Goal: Task Accomplishment & Management: Manage account settings

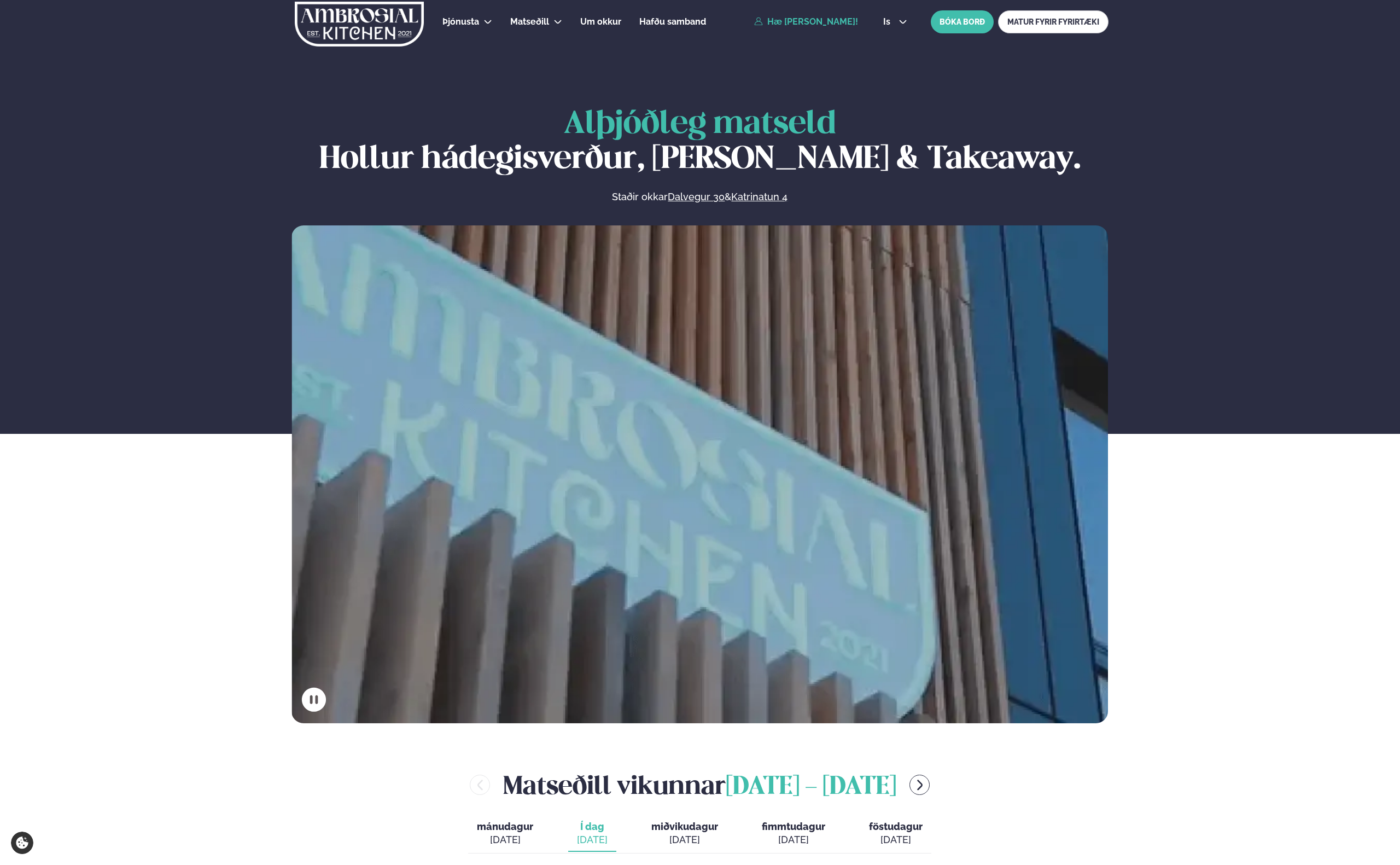
click at [811, 17] on link "Hæ [PERSON_NAME]!" at bounding box center [806, 22] width 104 height 10
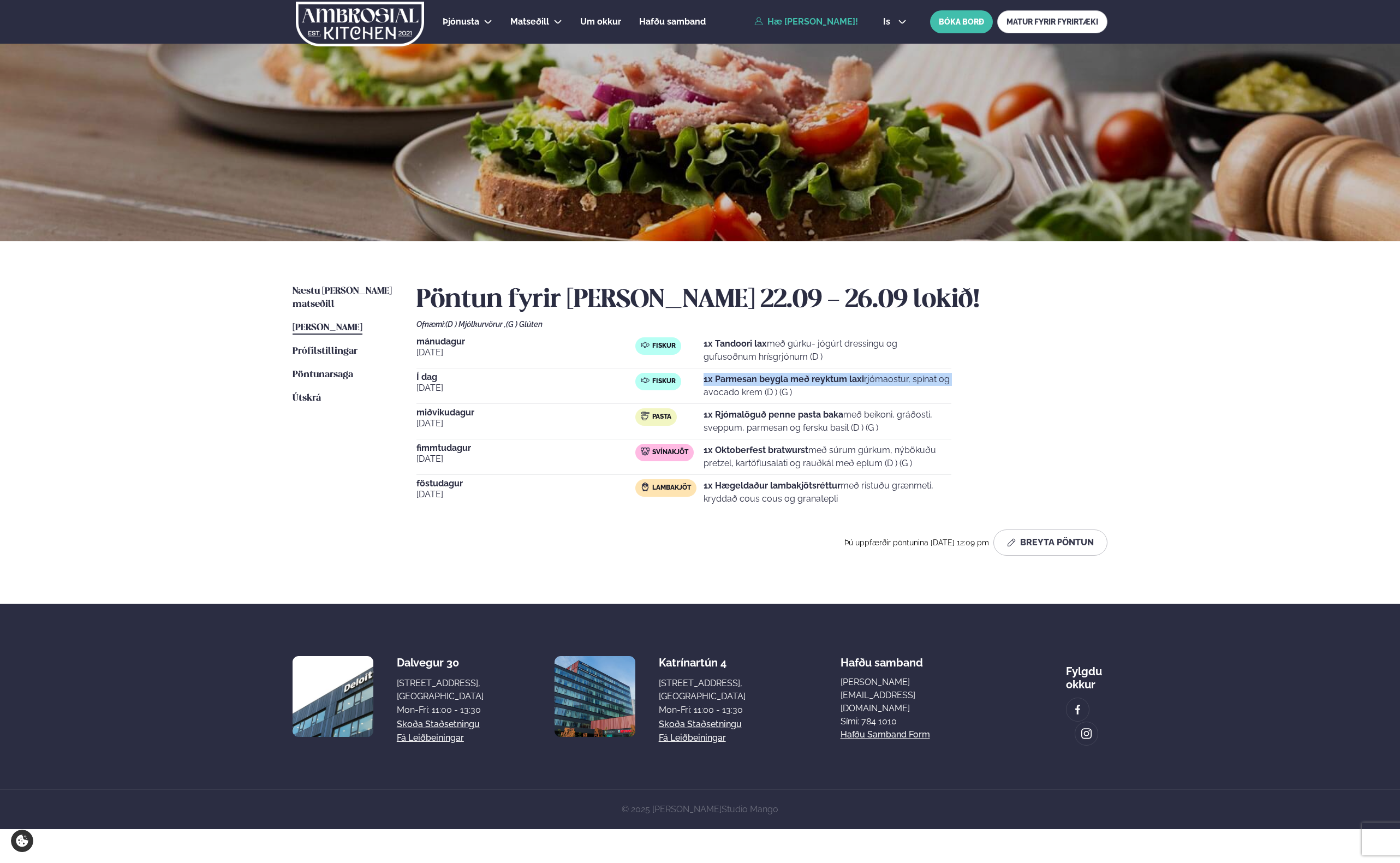
drag, startPoint x: 905, startPoint y: 377, endPoint x: 834, endPoint y: 365, distance: 72.0
click at [834, 365] on div "[DATE] Fiskur 1x Tandoori lax með gúrku- jógúrt dressingu og gufusoðnum hrísgrj…" at bounding box center [762, 423] width 691 height 172
click at [861, 367] on div "[DATE] Fiskur 1x Tandoori lax með gúrku- jógúrt dressingu og gufusoðnum hrísgrj…" at bounding box center [684, 353] width 535 height 31
drag, startPoint x: 930, startPoint y: 381, endPoint x: 1025, endPoint y: 441, distance: 112.4
click at [1000, 404] on div "[DATE] Fiskur 1x Tandoori lax með gúrku- jógúrt dressingu og gufusoðnum hrísgrj…" at bounding box center [762, 423] width 691 height 172
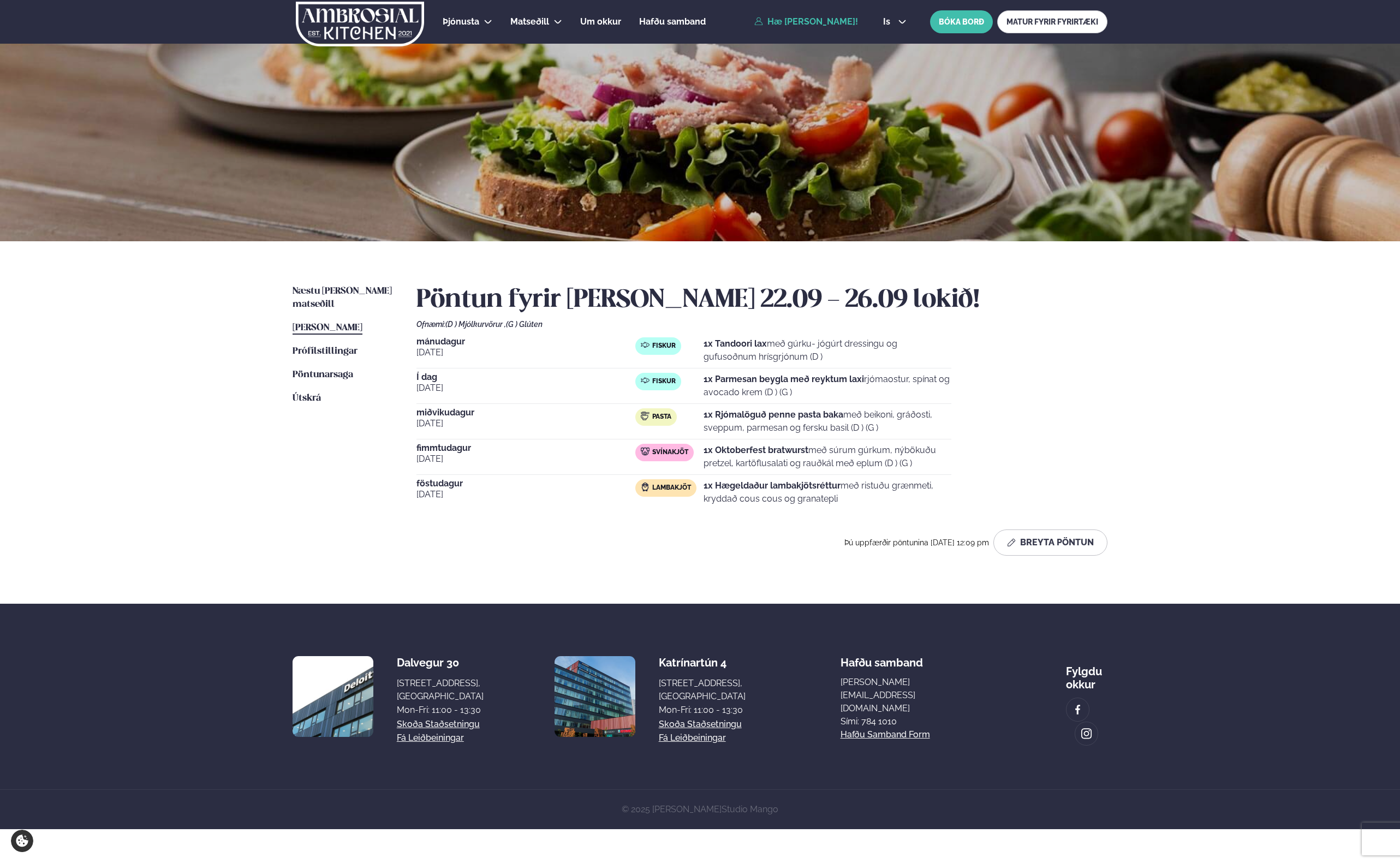
click at [1040, 466] on div "[DATE] Fiskur 1x Tandoori lax með gúrku- jógúrt dressingu og gufusoðnum hrísgrj…" at bounding box center [762, 423] width 691 height 172
click at [352, 293] on span "Næstu [PERSON_NAME] matseðill" at bounding box center [342, 298] width 99 height 22
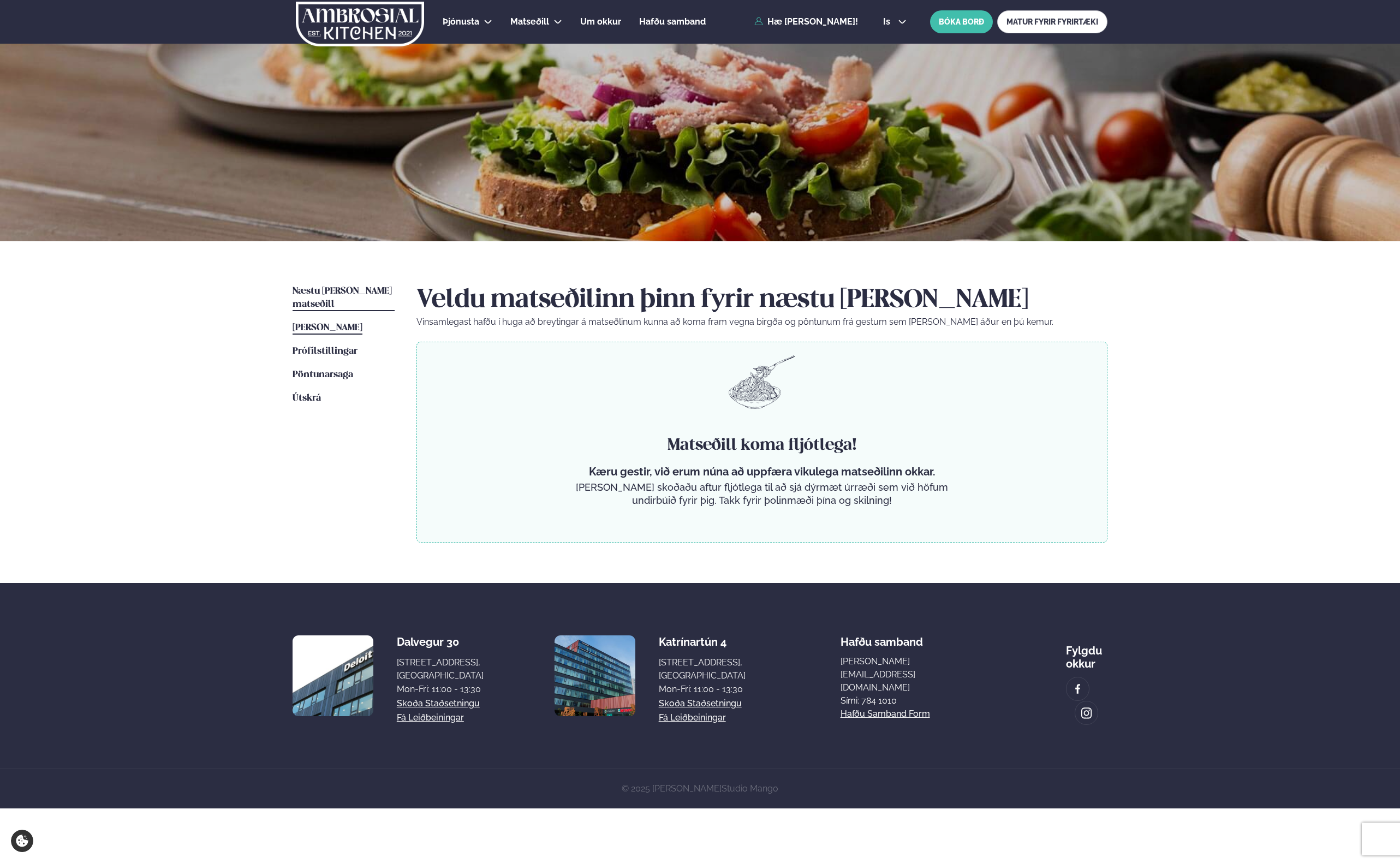
click at [352, 323] on span "[PERSON_NAME]" at bounding box center [327, 327] width 70 height 10
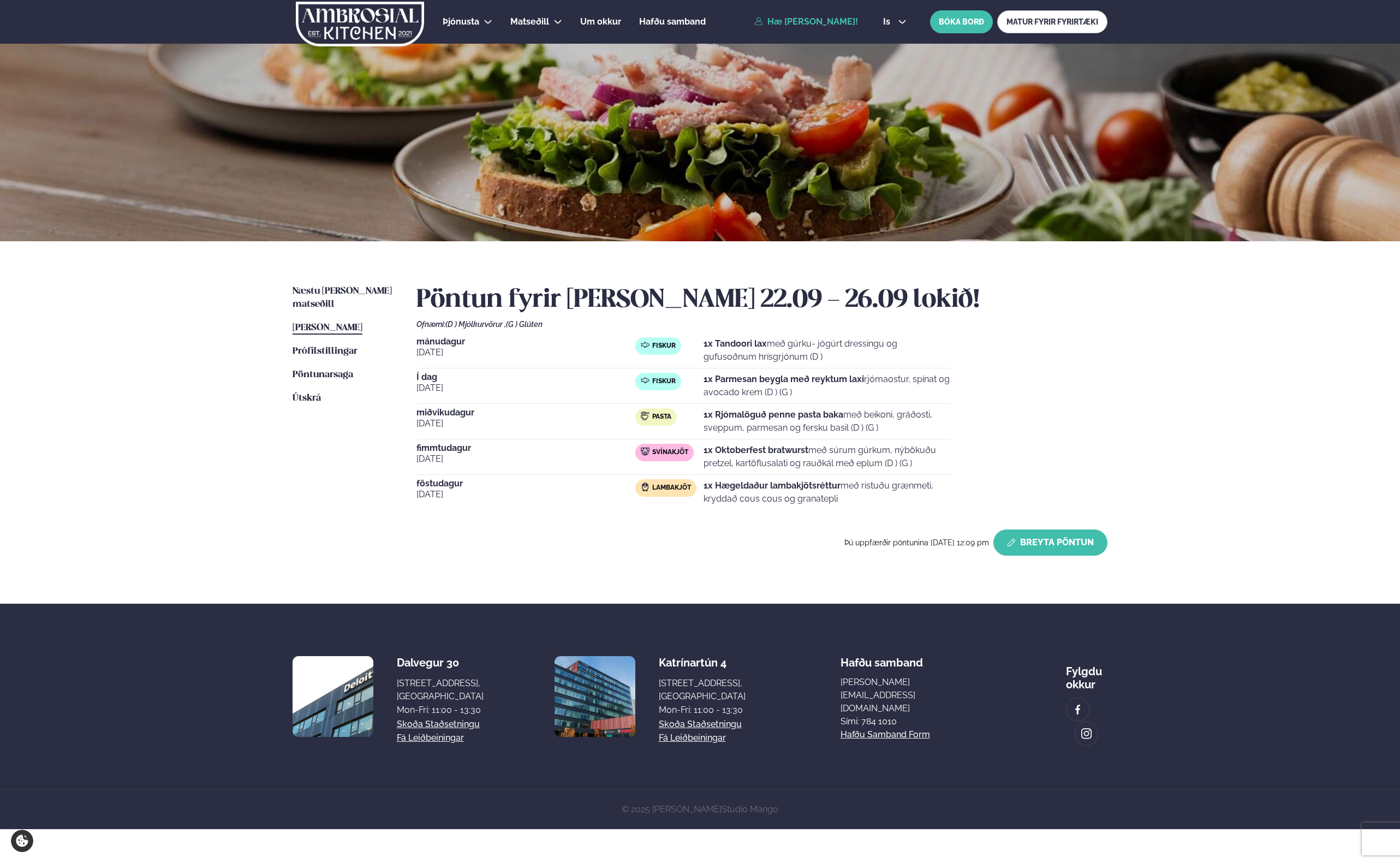
click at [1077, 534] on button "Breyta Pöntun" at bounding box center [1051, 542] width 114 height 26
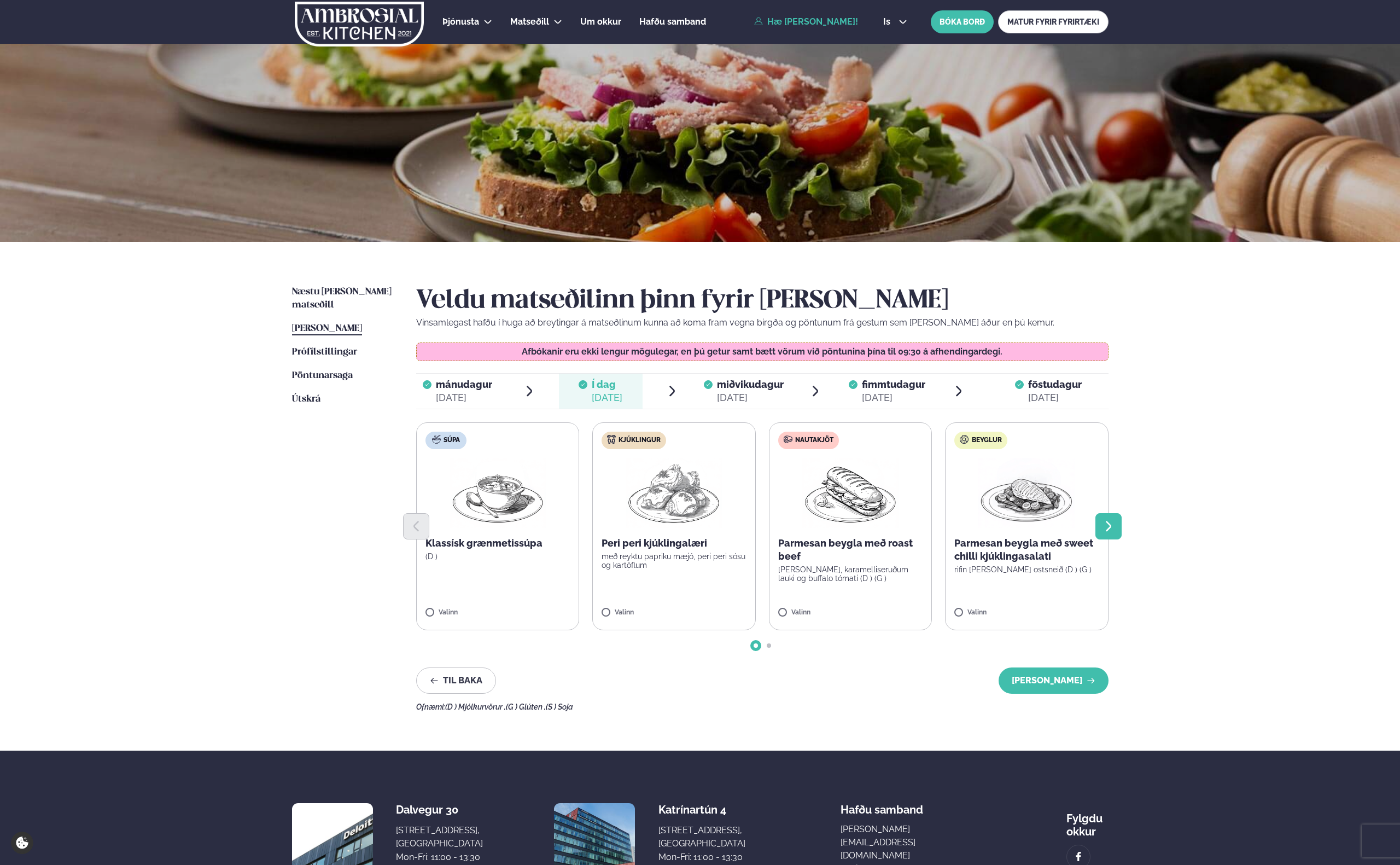
click at [1116, 522] on button "Next slide" at bounding box center [1108, 526] width 26 height 26
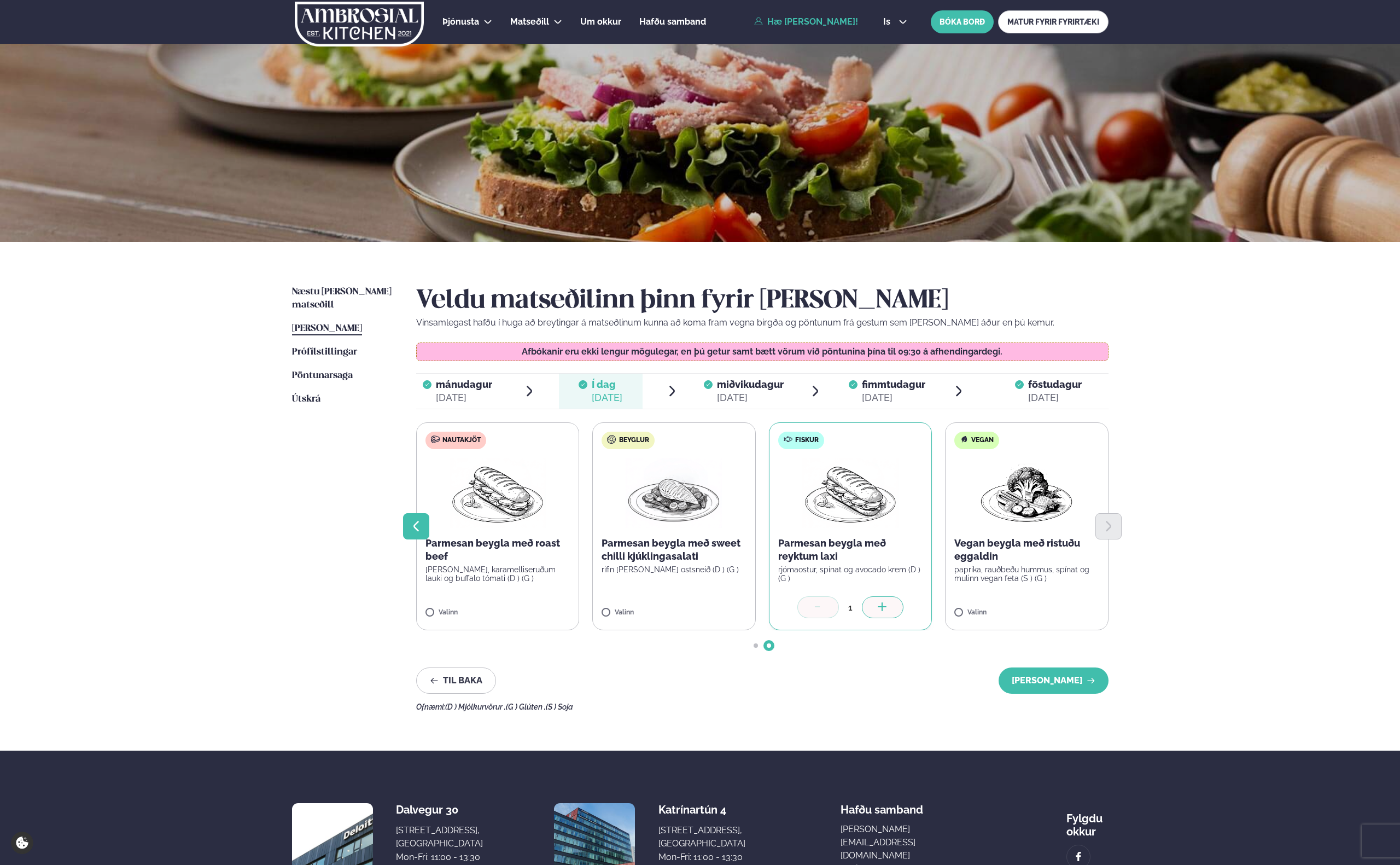
click at [409, 522] on icon "Previous slide" at bounding box center [416, 526] width 13 height 13
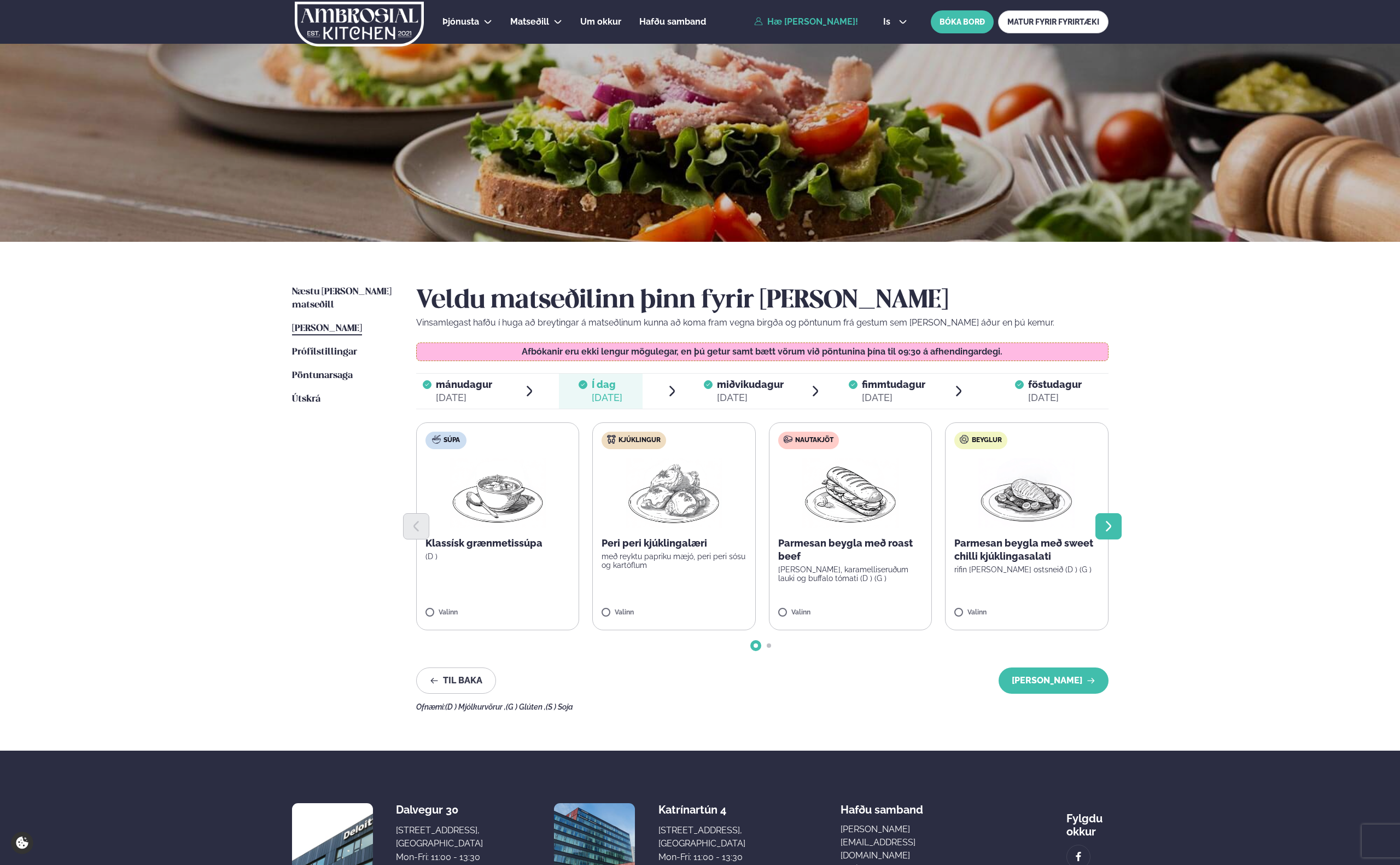
click at [1096, 527] on button "Next slide" at bounding box center [1108, 526] width 26 height 26
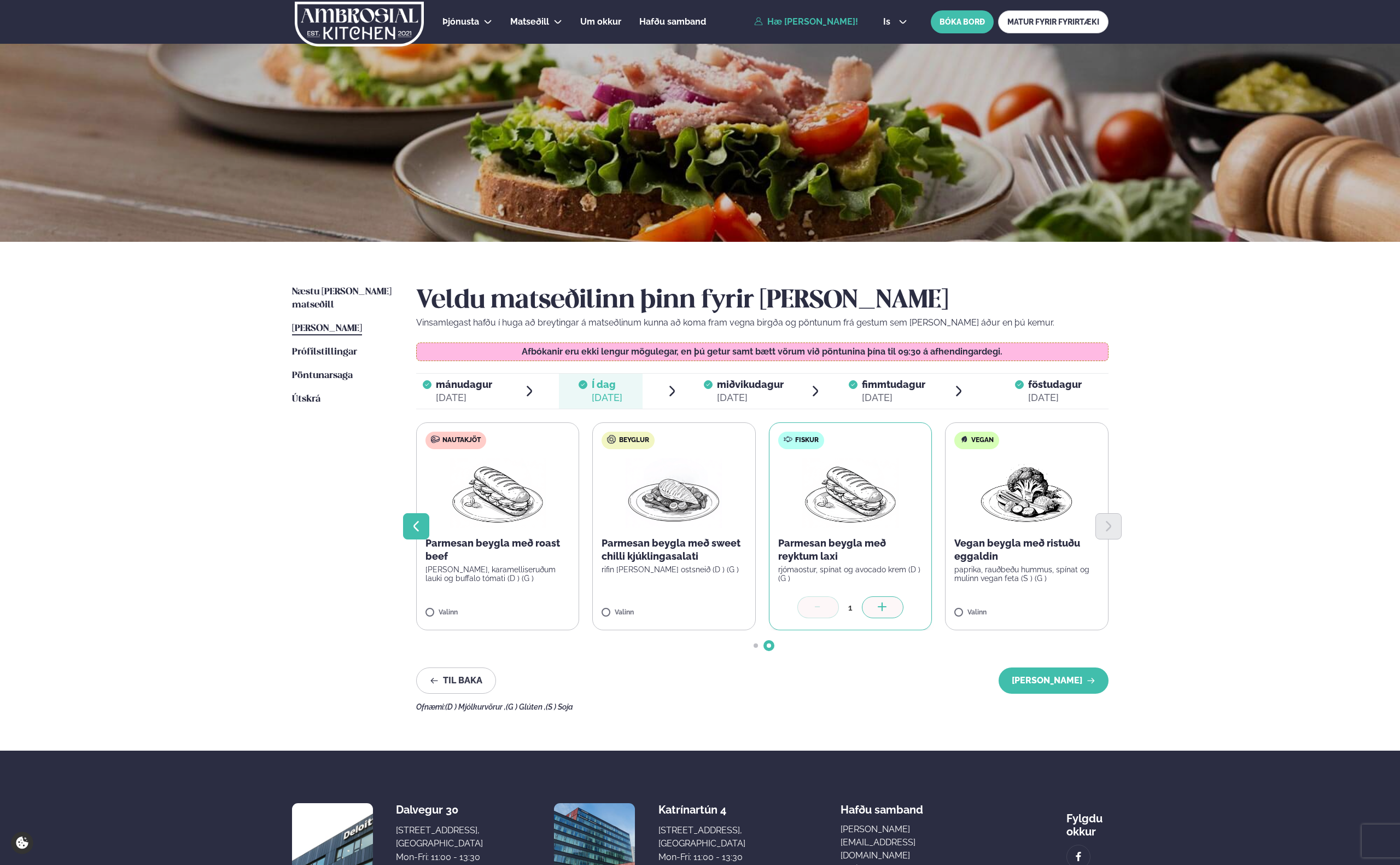
click at [425, 516] on button "Previous slide" at bounding box center [415, 526] width 26 height 26
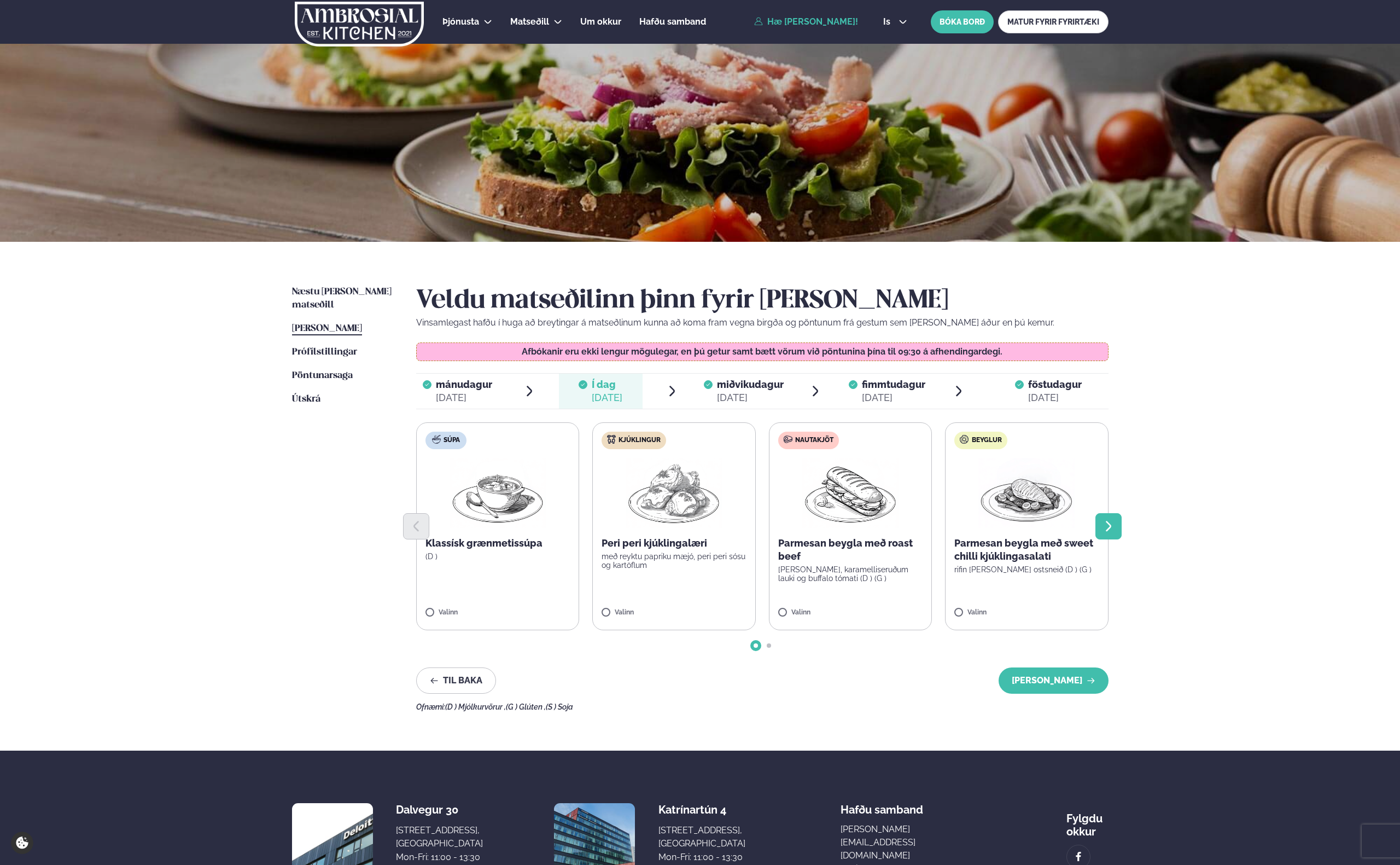
click at [1108, 522] on icon "Next slide" at bounding box center [1109, 526] width 13 height 13
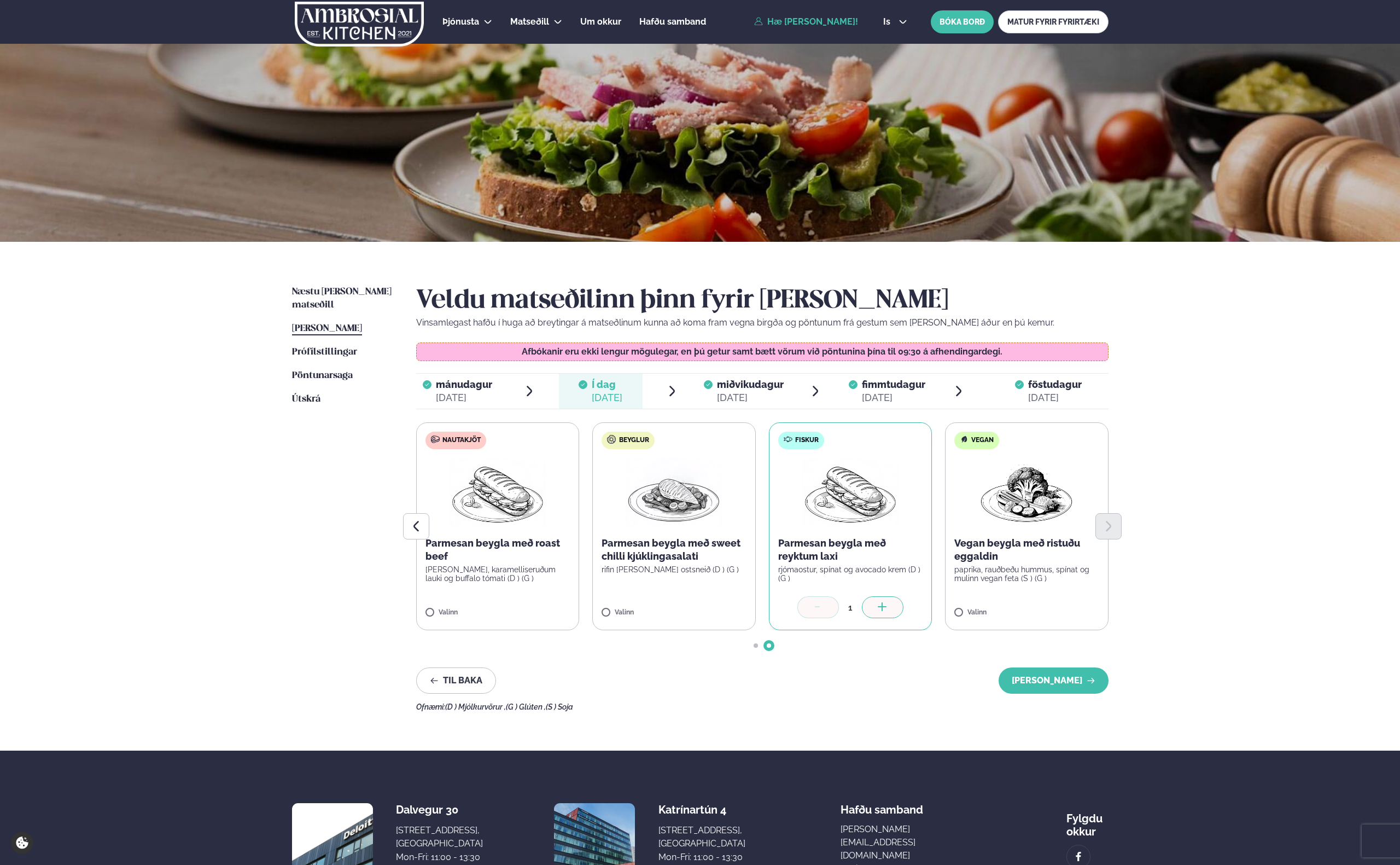
click at [402, 517] on div "Næstu [PERSON_NAME] matseðill Næsta vika [PERSON_NAME] matseðill [PERSON_NAME] …" at bounding box center [699, 496] width 882 height 509
click at [411, 519] on icon "Previous slide" at bounding box center [416, 526] width 13 height 13
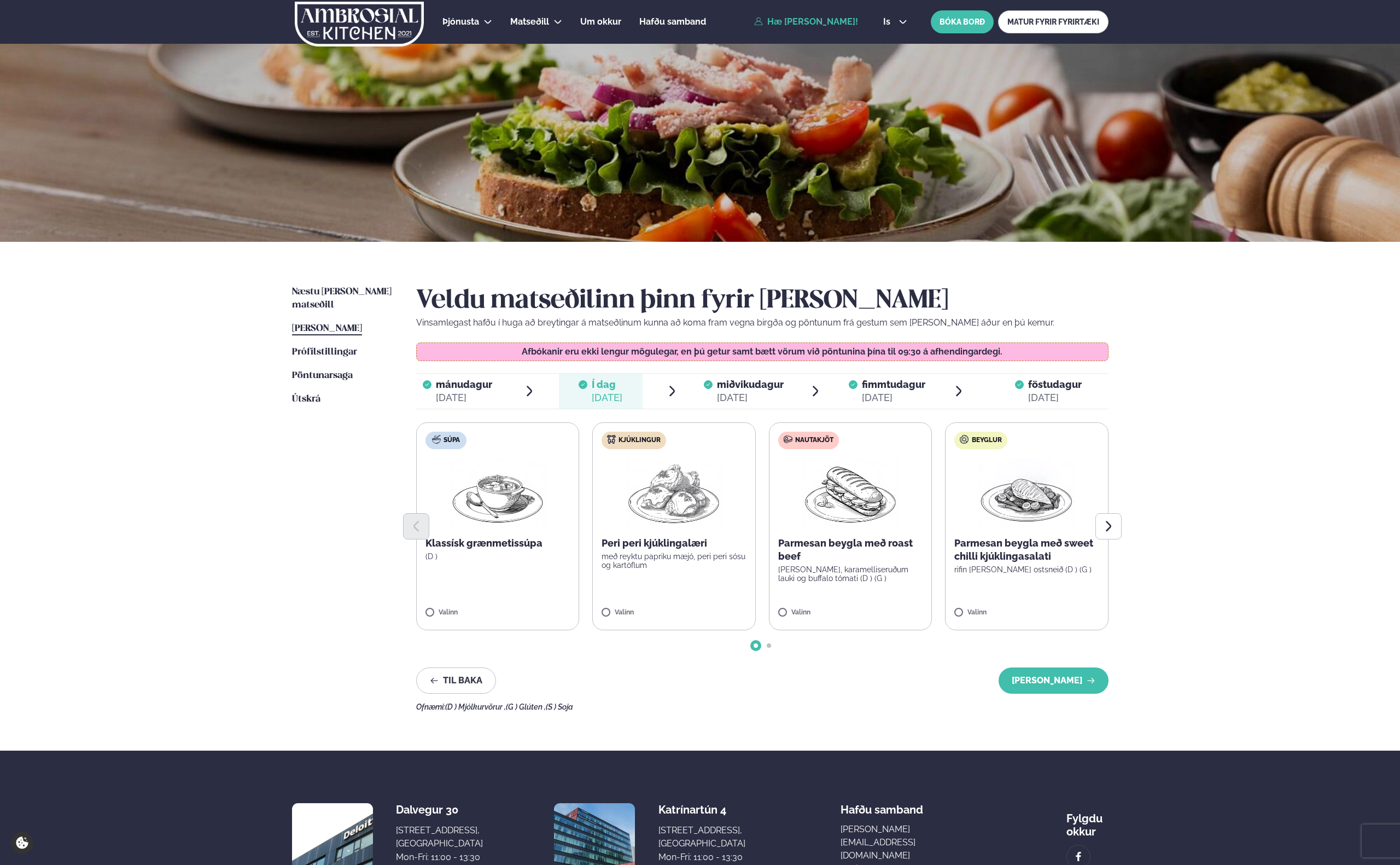
click at [796, 536] on div at bounding box center [762, 526] width 692 height 26
click at [1322, 487] on div "Þjónusta Hádegismatur fyrir fyrirtæki Fyrirtækja veitingar Einkapartý Matseðill…" at bounding box center [700, 488] width 1400 height 976
click at [1109, 526] on icon "Next slide" at bounding box center [1108, 526] width 5 height 10
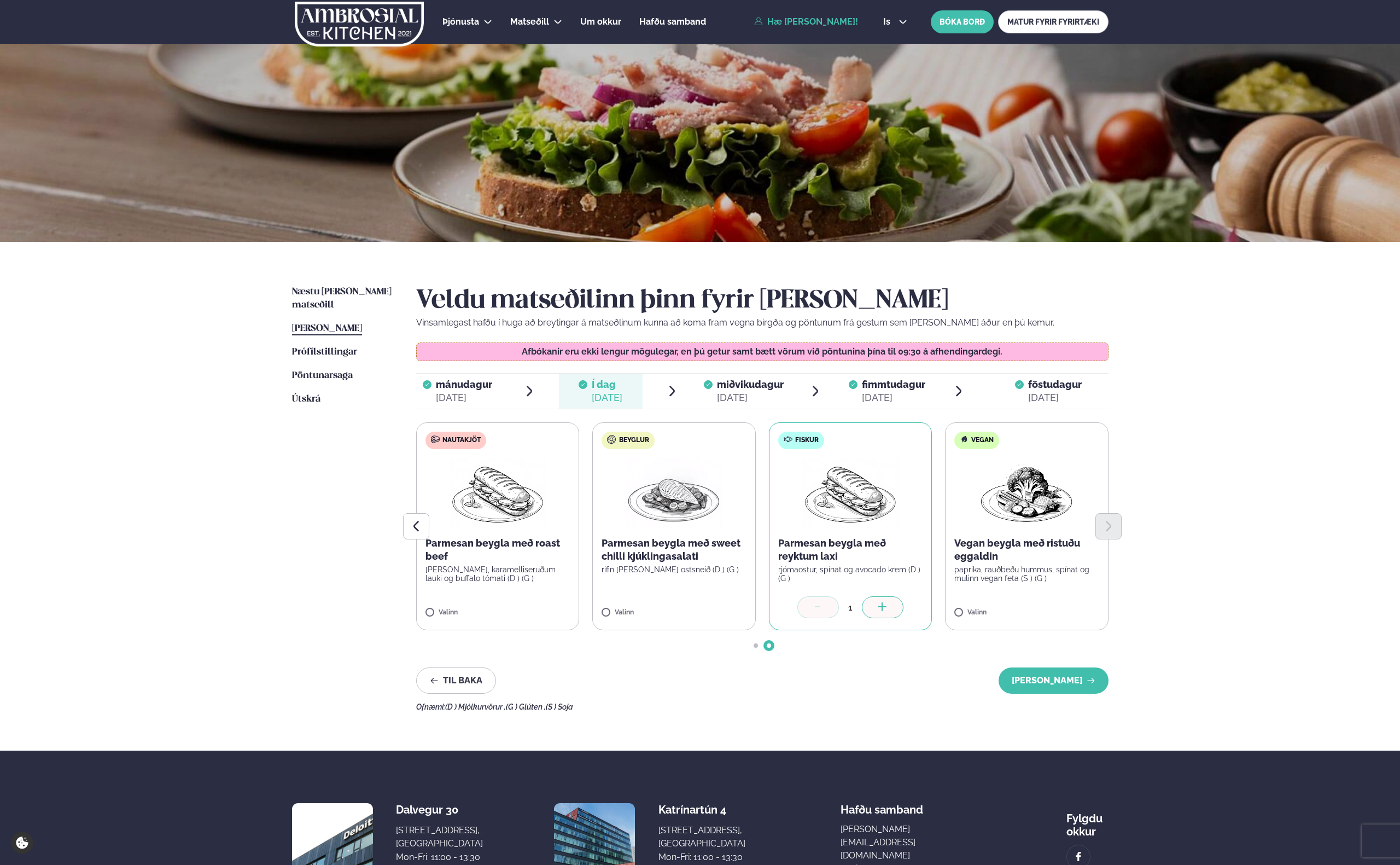
click at [1200, 487] on div "Þjónusta Hádegismatur fyrir fyrirtæki Fyrirtækja veitingar Einkapartý Matseðill…" at bounding box center [700, 488] width 1400 height 976
